Goal: Register for event/course

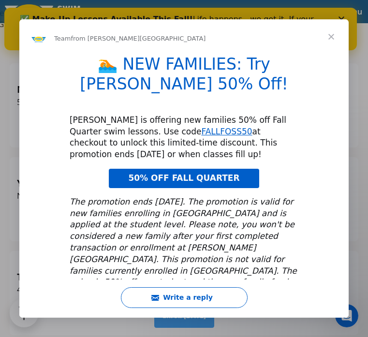
click at [331, 39] on span "Close" at bounding box center [331, 36] width 35 height 35
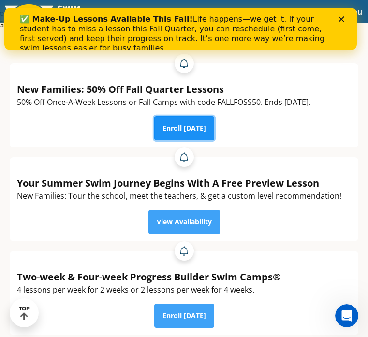
click at [214, 122] on link "Enroll [DATE]" at bounding box center [184, 128] width 60 height 24
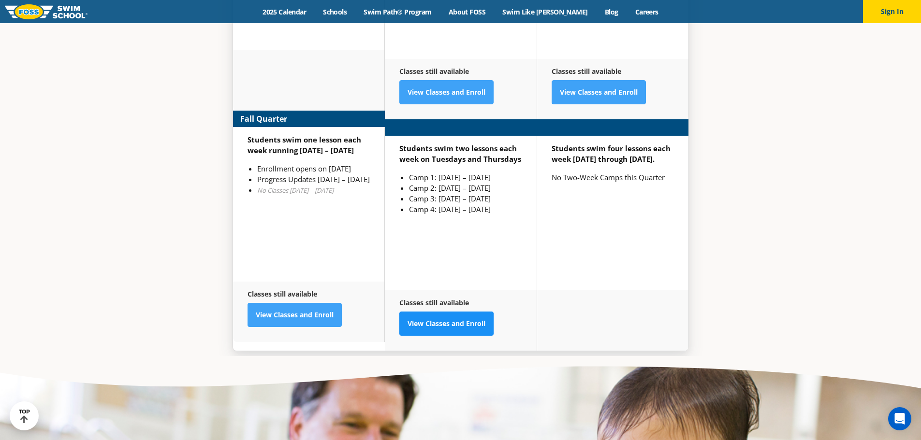
scroll to position [2610, 0]
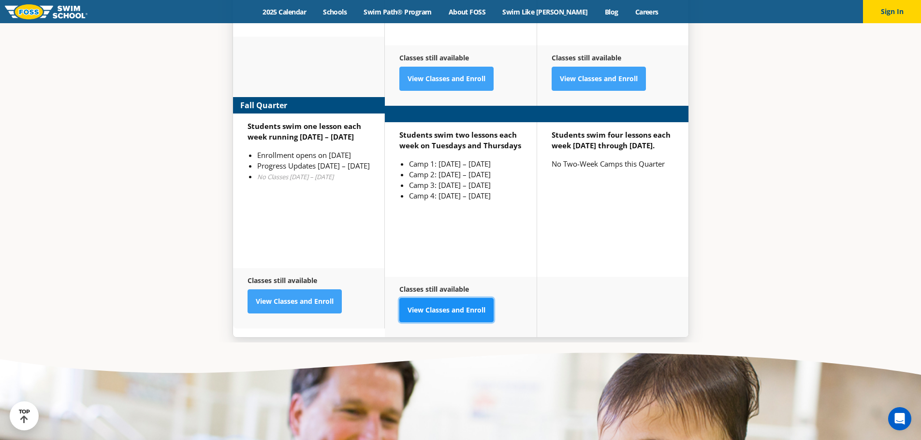
click at [460, 306] on link "View Classes and Enroll" at bounding box center [446, 310] width 94 height 24
